Goal: Task Accomplishment & Management: Manage account settings

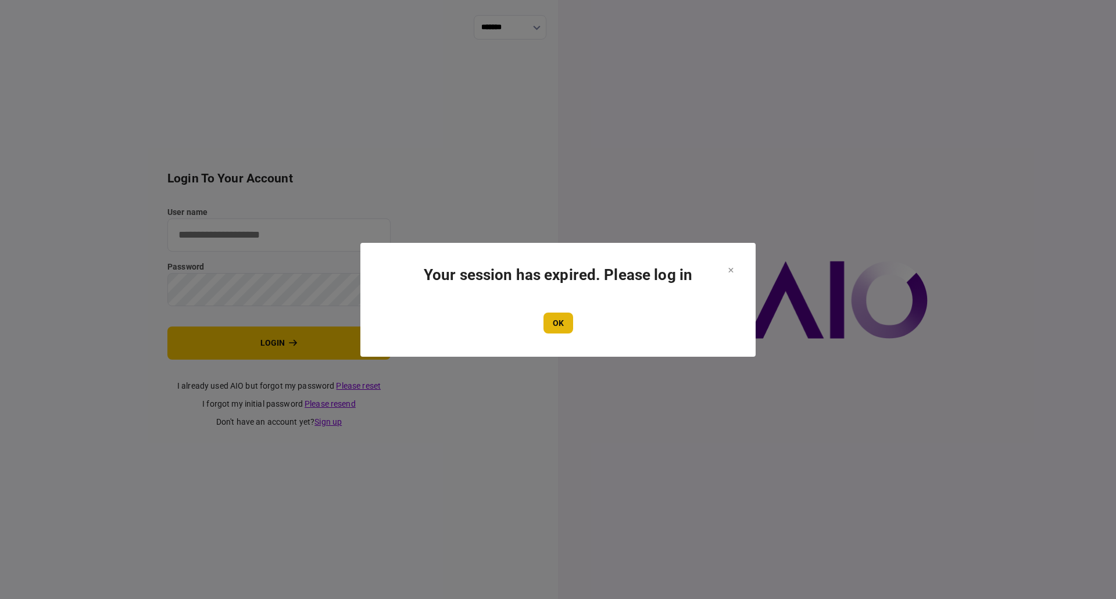
type input "**********"
click at [563, 323] on button "OK" at bounding box center [558, 323] width 30 height 21
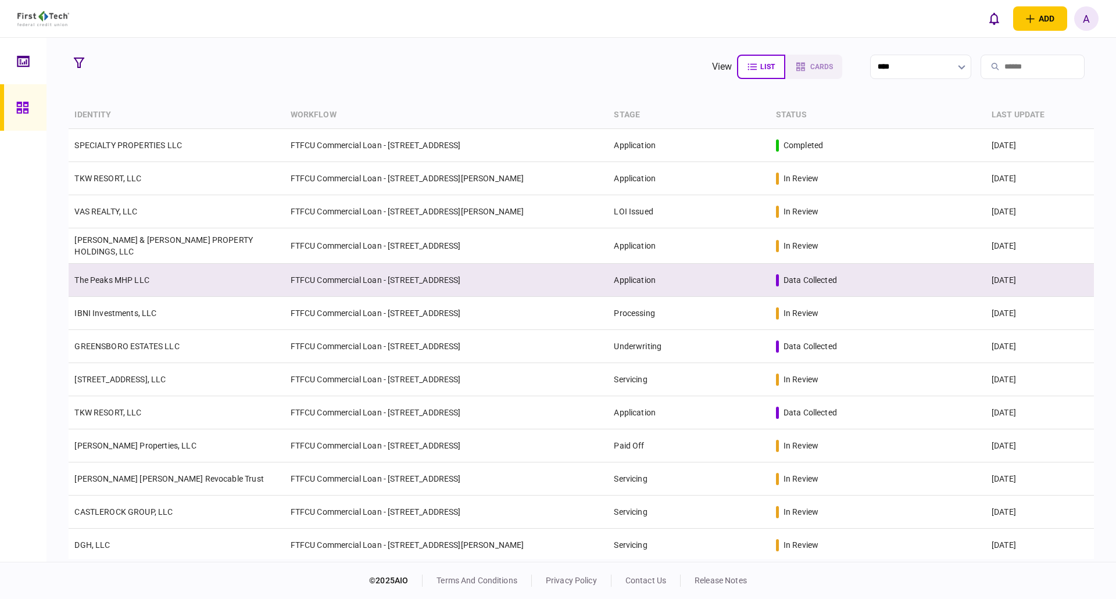
click at [105, 275] on link "The Peaks MHP LLC" at bounding box center [111, 279] width 75 height 9
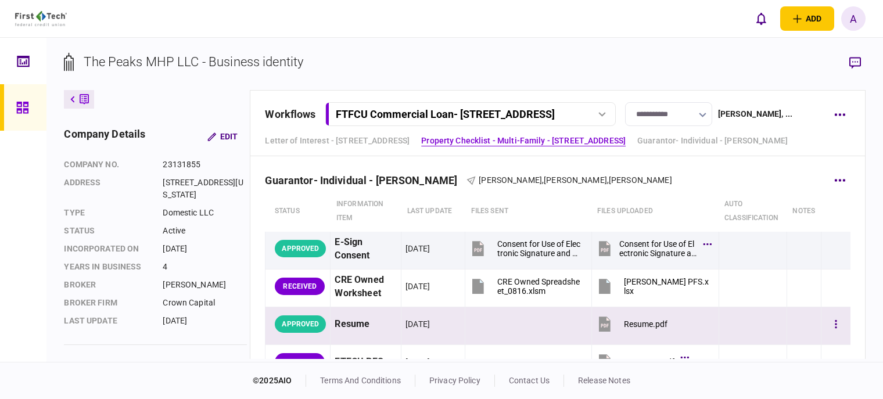
scroll to position [2479, 0]
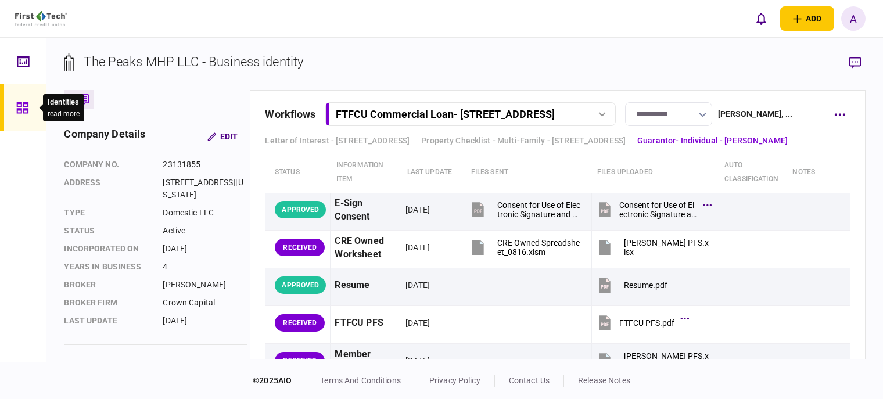
click at [26, 105] on icon at bounding box center [22, 107] width 13 height 13
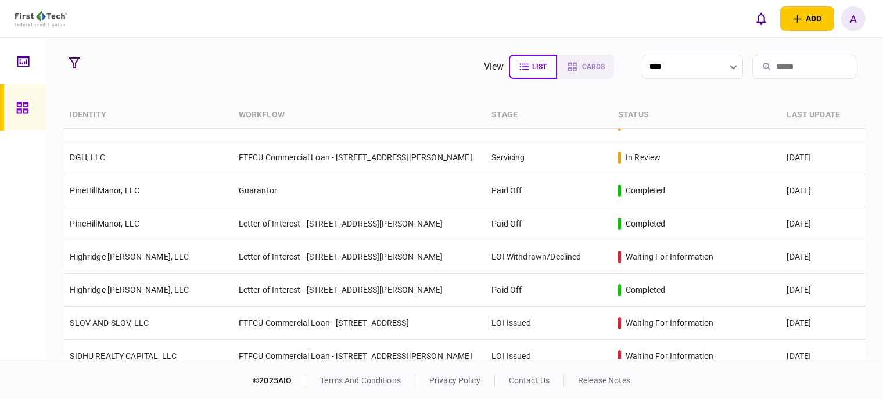
scroll to position [407, 0]
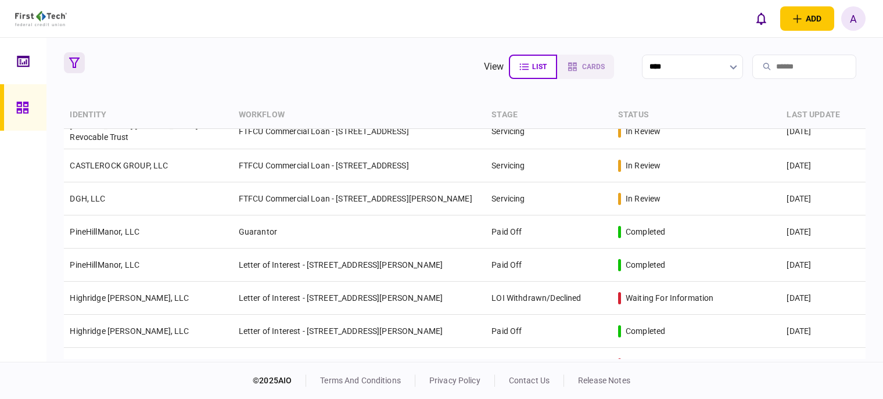
click at [76, 63] on icon "button" at bounding box center [74, 63] width 10 height 10
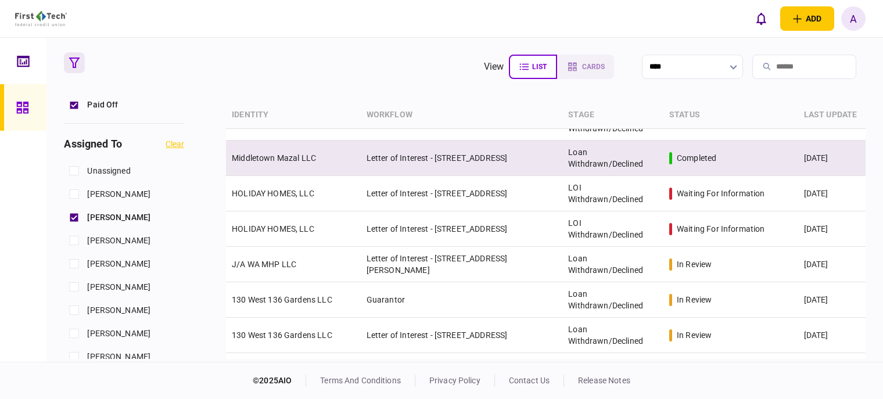
scroll to position [0, 0]
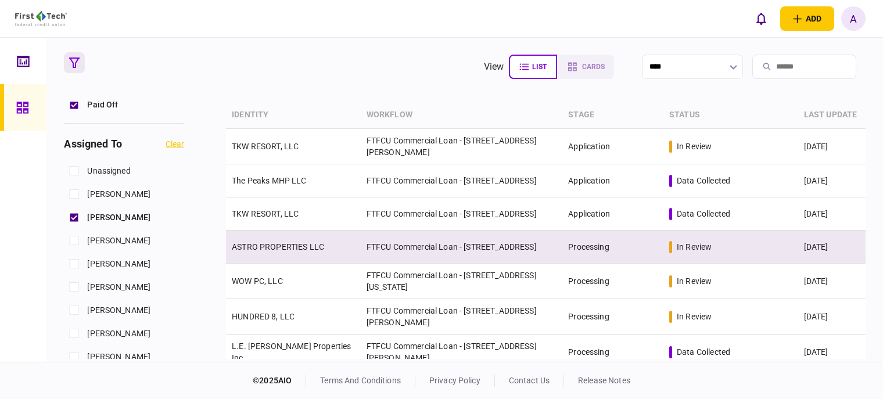
click at [291, 256] on td "ASTRO PROPERTIES LLC" at bounding box center [293, 247] width 135 height 33
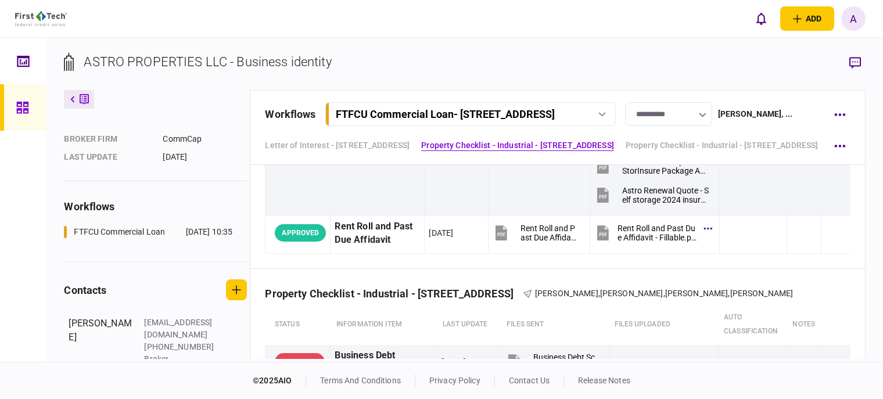
scroll to position [349, 0]
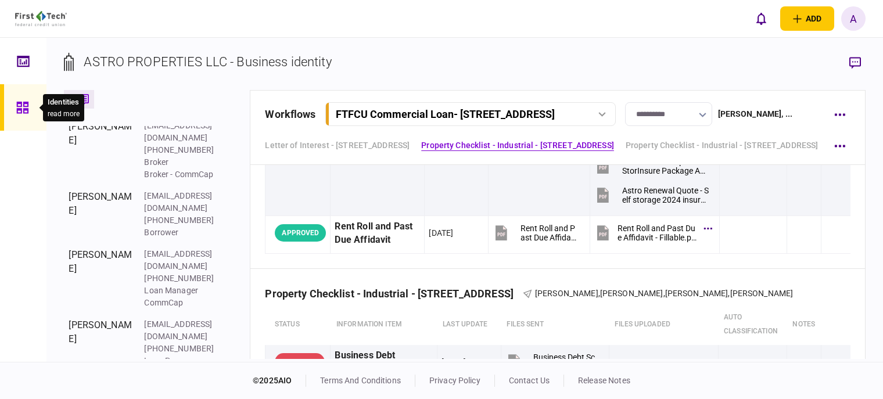
click at [17, 103] on icon at bounding box center [22, 108] width 12 height 12
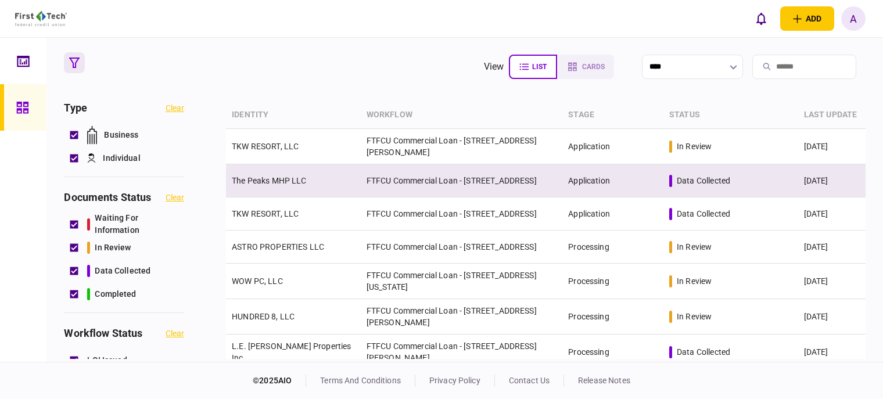
click at [286, 186] on td "The Peaks MHP LLC" at bounding box center [293, 180] width 135 height 33
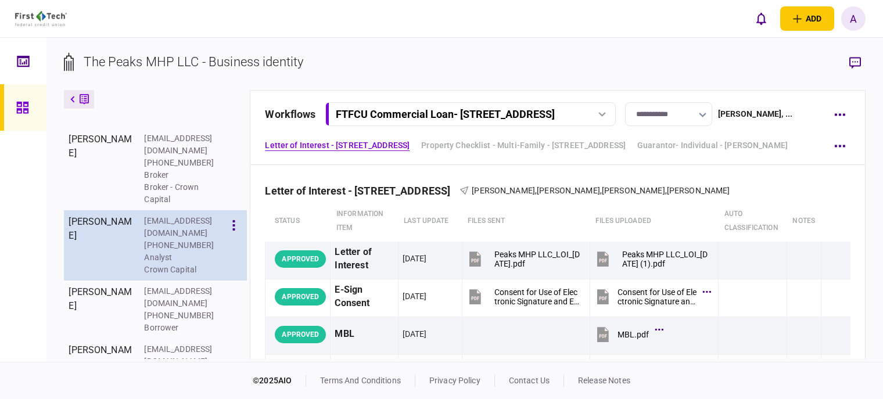
scroll to position [349, 0]
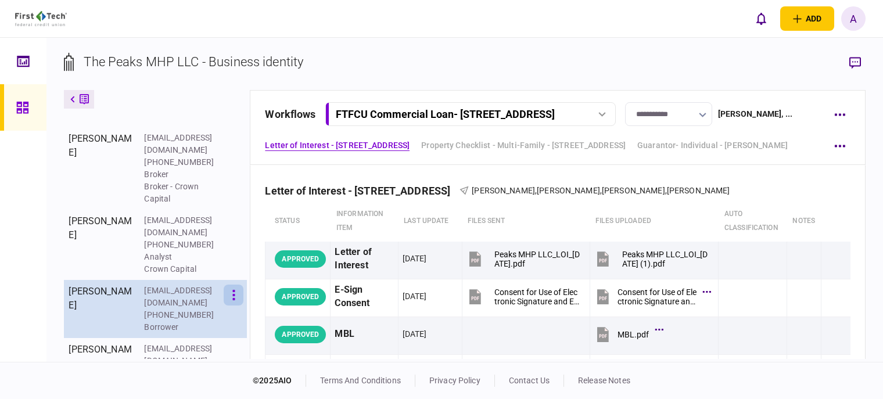
click at [231, 296] on button "button" at bounding box center [234, 295] width 20 height 21
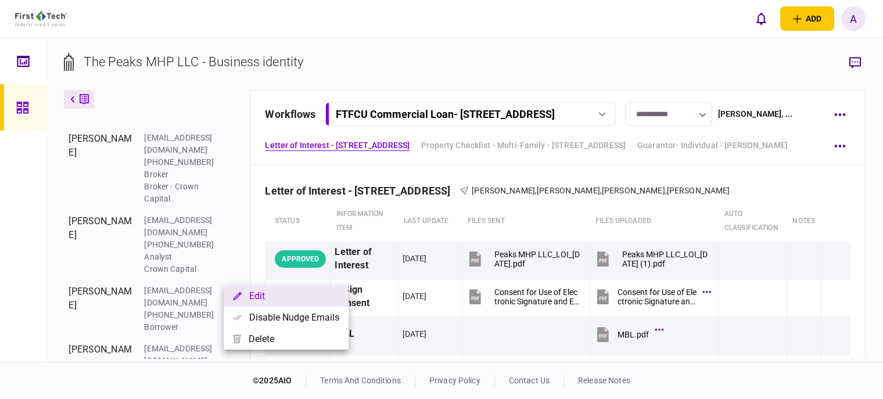
click at [255, 300] on button "Edit" at bounding box center [286, 296] width 125 height 22
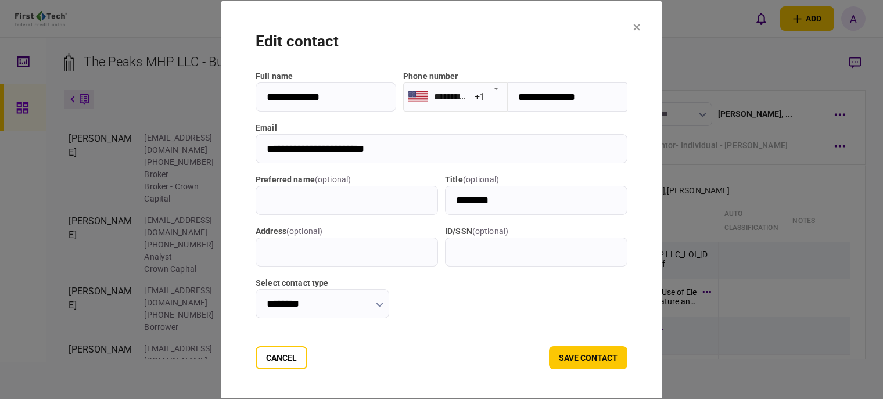
click at [382, 153] on input "**********" at bounding box center [442, 148] width 372 height 29
drag, startPoint x: 404, startPoint y: 148, endPoint x: 241, endPoint y: 149, distance: 163.3
click at [241, 149] on section "**********" at bounding box center [442, 199] width 442 height 397
click at [640, 30] on icon at bounding box center [637, 27] width 6 height 6
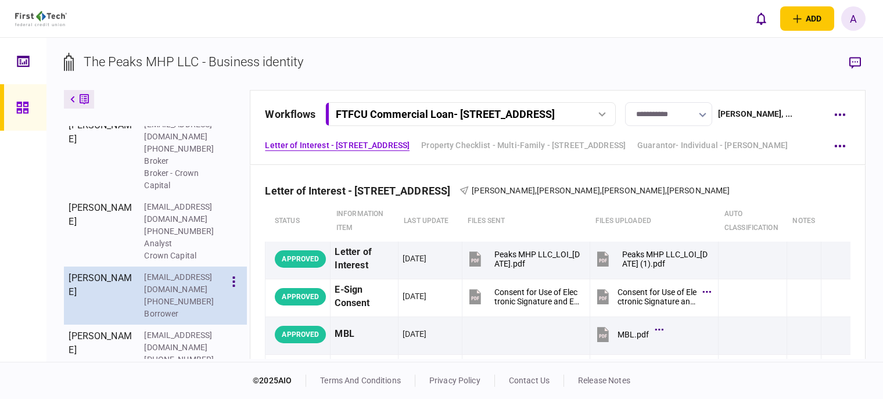
scroll to position [366, 0]
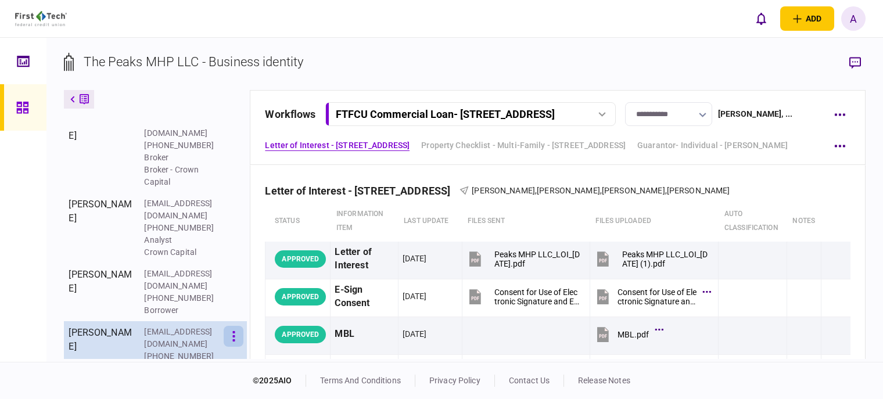
click at [234, 331] on icon "button" at bounding box center [233, 336] width 2 height 10
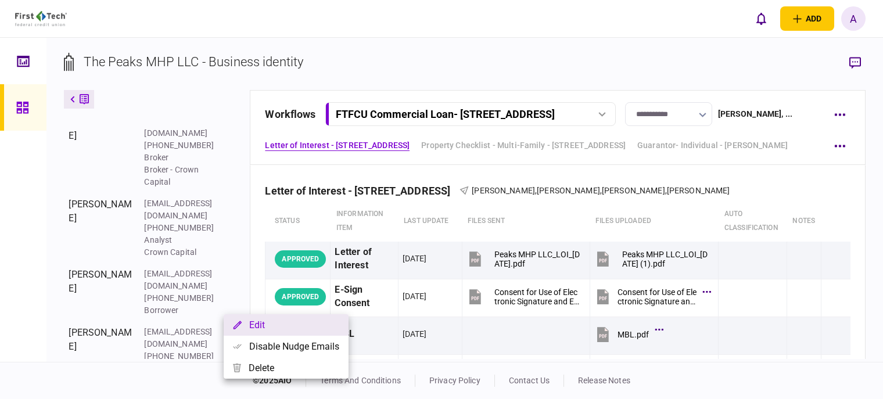
click at [271, 328] on button "Edit" at bounding box center [286, 325] width 125 height 22
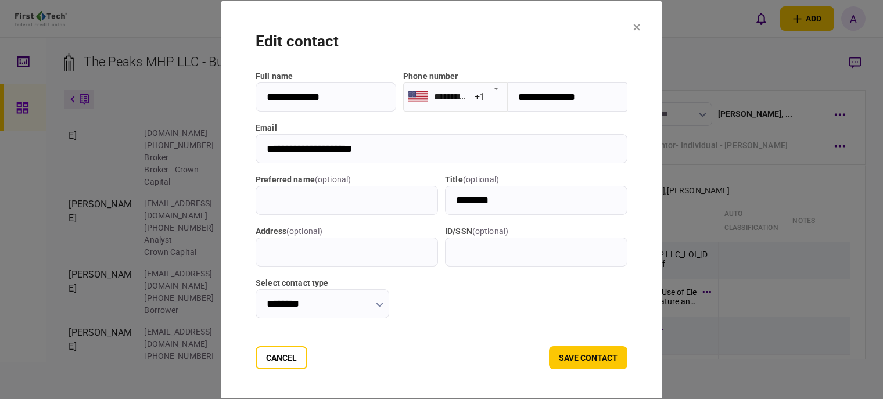
drag, startPoint x: 385, startPoint y: 147, endPoint x: 249, endPoint y: 148, distance: 136.0
click at [256, 148] on input "**********" at bounding box center [442, 148] width 372 height 29
click at [256, 357] on button "Cancel" at bounding box center [282, 357] width 52 height 23
